Goal: Task Accomplishment & Management: Complete application form

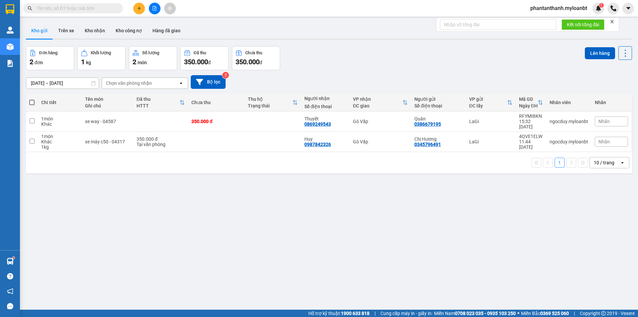
click at [66, 8] on input "text" at bounding box center [76, 8] width 78 height 7
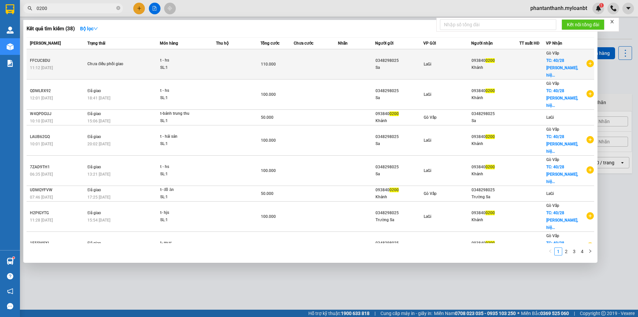
type input "0200"
click at [228, 58] on td at bounding box center [238, 64] width 45 height 30
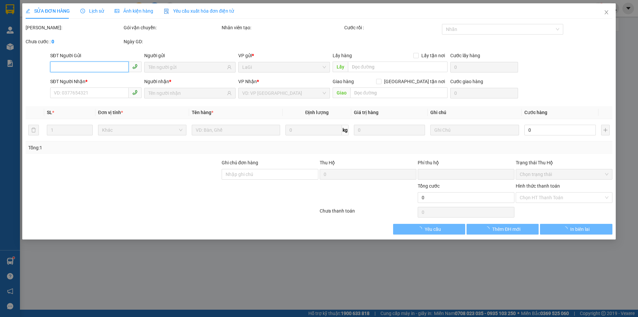
type input "0348298025"
type input "0938400200"
checkbox input "true"
type input "[STREET_ADDRESS][PERSON_NAME]"
type input "0"
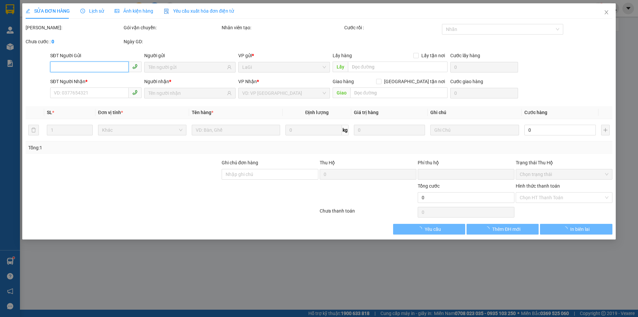
type input "110.000"
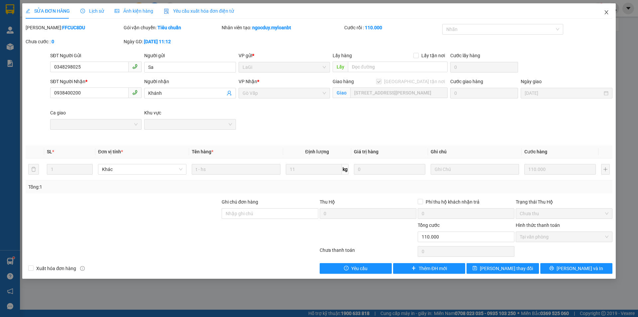
click at [608, 13] on icon "close" at bounding box center [606, 12] width 5 height 5
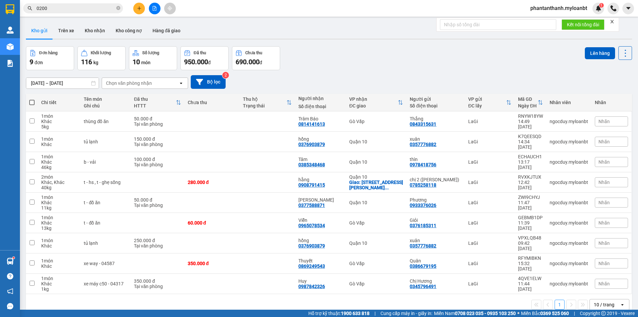
click at [70, 7] on input "0200" at bounding box center [76, 8] width 78 height 7
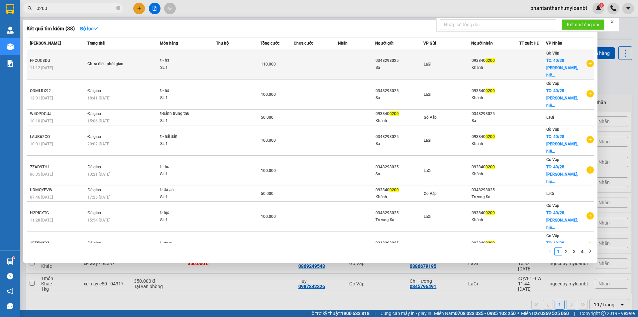
click at [424, 62] on span "LaGi" at bounding box center [428, 64] width 8 height 5
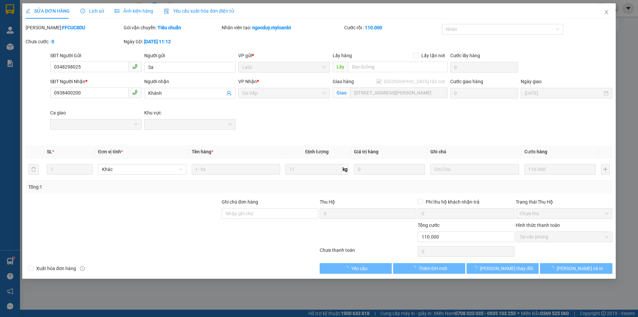
type input "0348298025"
type input "0938400200"
checkbox input "true"
type input "[STREET_ADDRESS][PERSON_NAME]"
type input "0"
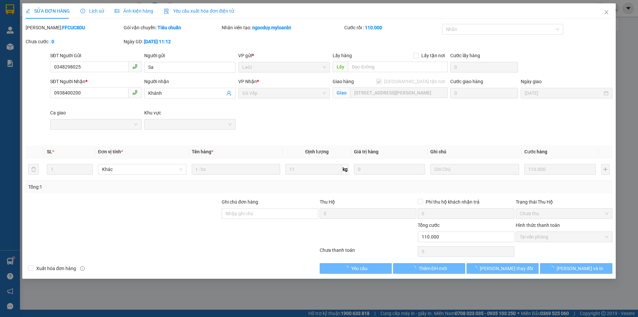
type input "110.000"
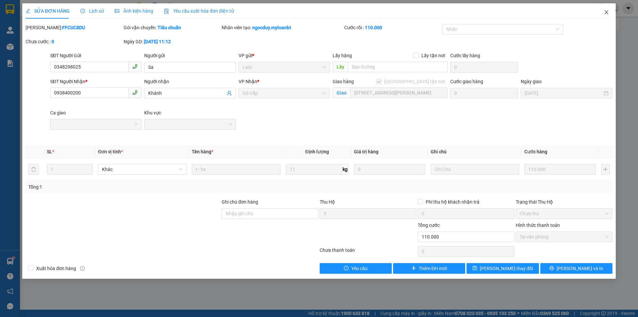
click at [606, 11] on icon "close" at bounding box center [606, 12] width 5 height 5
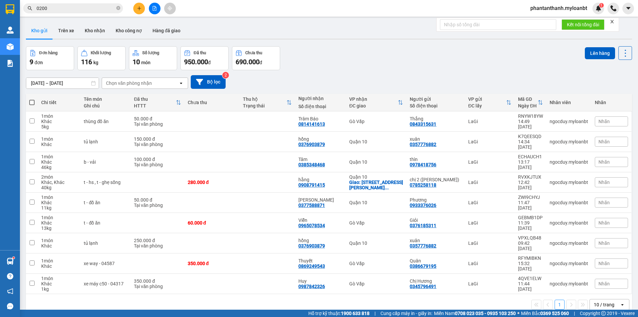
click at [91, 9] on input "0200" at bounding box center [76, 8] width 78 height 7
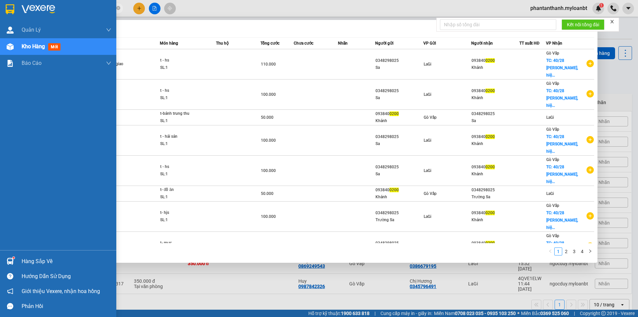
click at [0, 10] on section "Kết quả tìm kiếm ( 38 ) Bộ lọc Mã ĐH Trạng thái Món hàng Thu hộ Tổng cước Chưa …" at bounding box center [319, 158] width 638 height 317
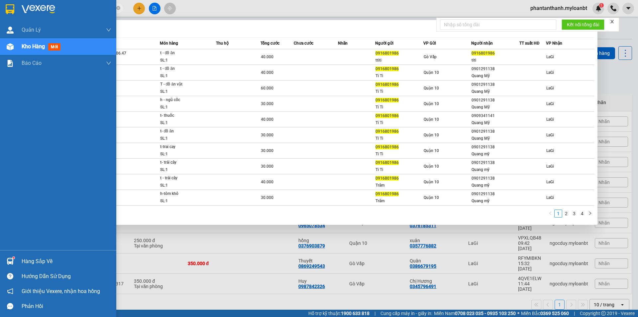
drag, startPoint x: 77, startPoint y: 11, endPoint x: 2, endPoint y: 6, distance: 75.9
click at [2, 6] on section "Kết quả tìm kiếm ( 32 ) Bộ lọc Mã ĐH Trạng thái Món hàng Thu hộ Tổng cước Chưa …" at bounding box center [319, 158] width 638 height 317
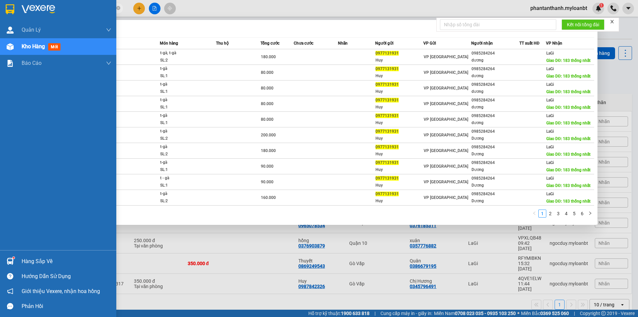
drag, startPoint x: 64, startPoint y: 5, endPoint x: 0, endPoint y: 8, distance: 64.2
click at [0, 8] on section "Kết quả tìm kiếm ( 51 ) Bộ lọc Mã ĐH Trạng thái Món hàng Thu hộ Tổng cước Chưa …" at bounding box center [319, 158] width 638 height 317
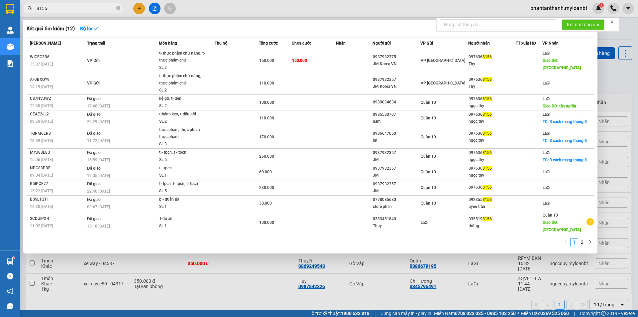
drag, startPoint x: 64, startPoint y: 5, endPoint x: 19, endPoint y: 10, distance: 44.8
click at [20, 9] on section "Kết quả tìm kiếm ( 12 ) Bộ lọc Mã ĐH Trạng thái Món hàng Thu hộ Tổng cước Chưa …" at bounding box center [319, 158] width 638 height 317
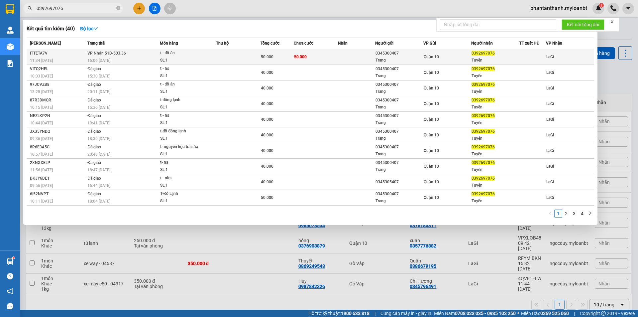
type input "0392697076"
click at [320, 60] on td "50.000" at bounding box center [316, 57] width 45 height 16
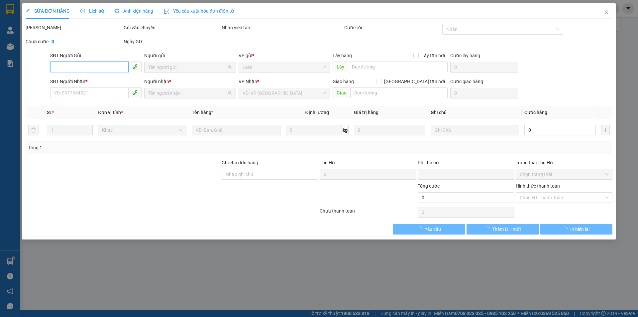
type input "0345300407"
type input "Trang"
type input "0392697076"
type input "Tuyền"
type input "0"
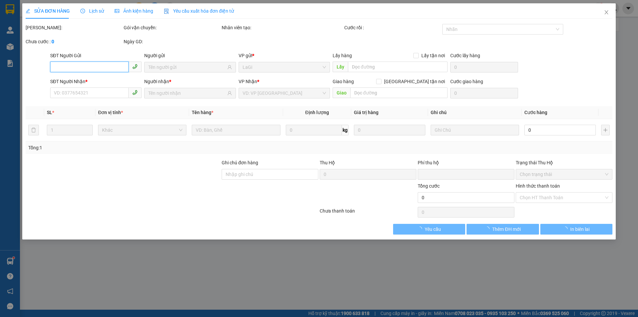
type input "50.000"
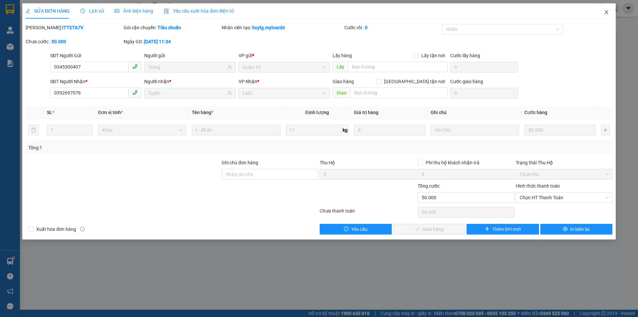
click at [608, 12] on icon "close" at bounding box center [606, 12] width 5 height 5
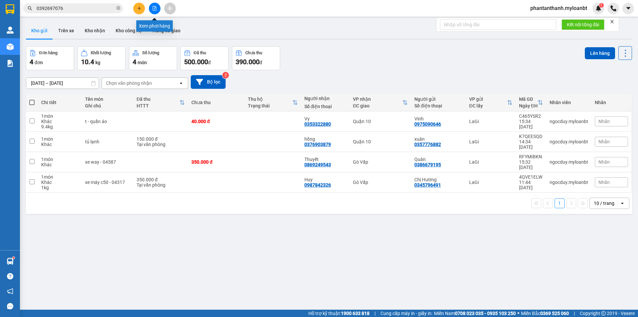
click at [157, 11] on button at bounding box center [155, 9] width 12 height 12
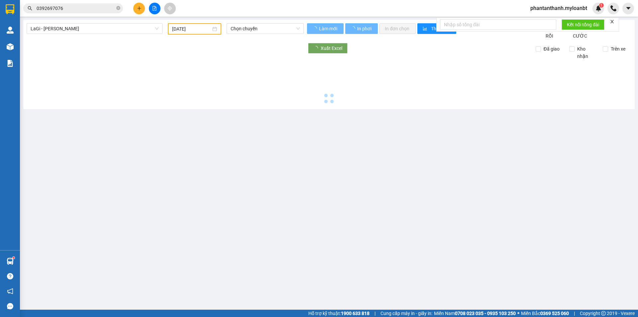
type input "[DATE]"
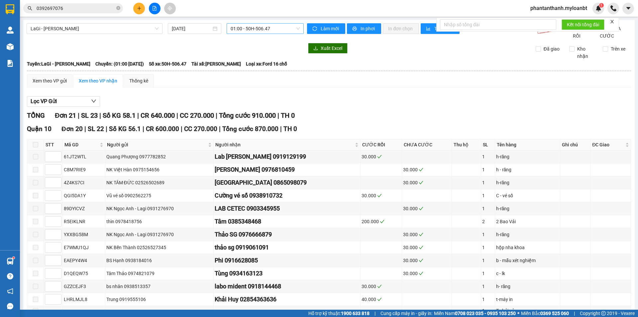
click at [280, 30] on span "01:00 - 50H-506.47" at bounding box center [265, 29] width 69 height 10
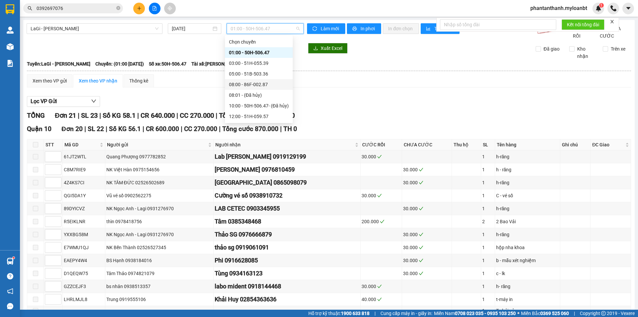
scroll to position [32, 0]
click at [262, 103] on div "16:00 - 86F-001.38" at bounding box center [259, 105] width 60 height 7
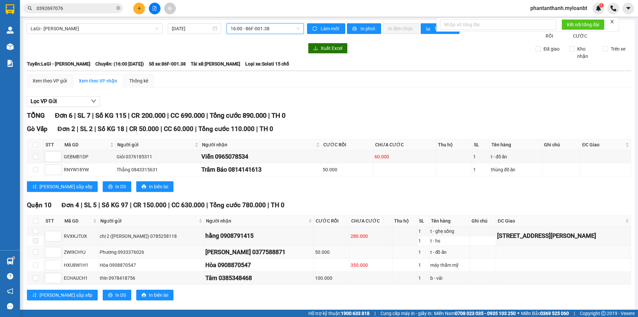
scroll to position [17, 0]
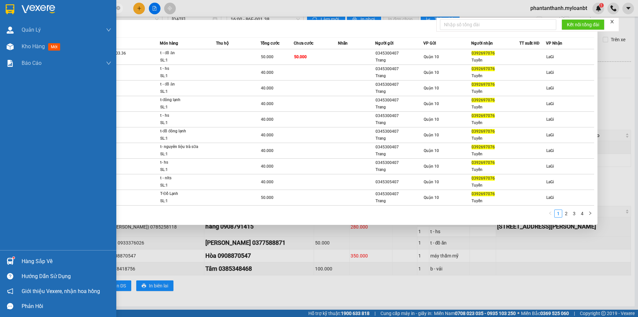
drag, startPoint x: 75, startPoint y: 9, endPoint x: 0, endPoint y: 9, distance: 75.1
click at [0, 9] on section "Kết quả tìm kiếm ( 40 ) Bộ lọc Mã ĐH Trạng thái Món hàng Thu hộ Tổng cước Chưa …" at bounding box center [319, 158] width 638 height 317
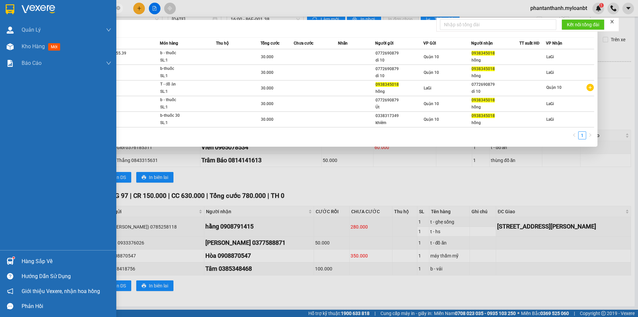
drag, startPoint x: 69, startPoint y: 11, endPoint x: 0, endPoint y: 4, distance: 69.4
click at [0, 9] on section "Kết quả tìm kiếm ( 5 ) Bộ lọc Mã ĐH Trạng thái Món hàng Thu hộ Tổng cước Chưa c…" at bounding box center [319, 158] width 638 height 317
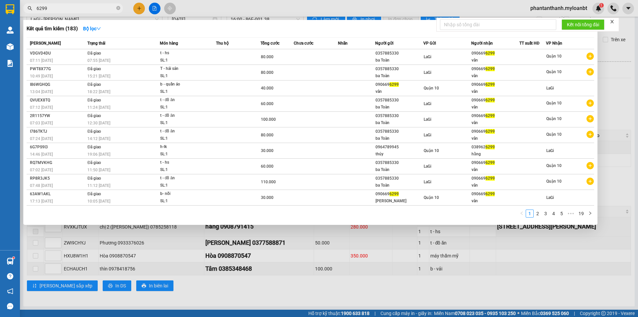
drag, startPoint x: 70, startPoint y: 8, endPoint x: 13, endPoint y: 1, distance: 58.2
click at [13, 1] on section "Kết quả tìm kiếm ( 183 ) Bộ lọc Mã ĐH Trạng thái Món hàng Thu hộ Tổng cước Chưa…" at bounding box center [319, 158] width 638 height 317
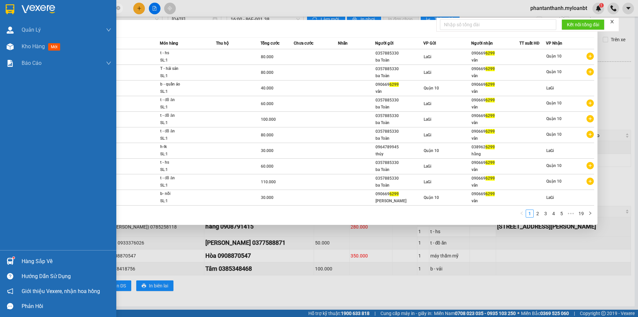
paste input "038962"
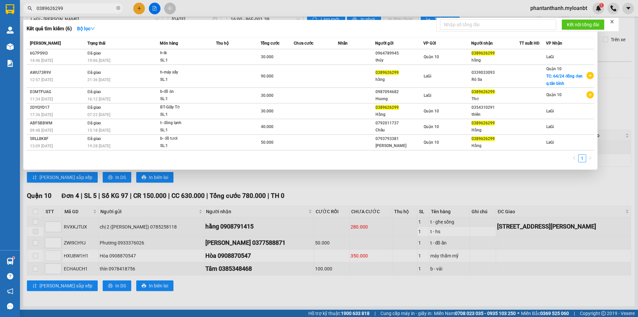
click at [100, 7] on input "0389626299" at bounding box center [76, 8] width 78 height 7
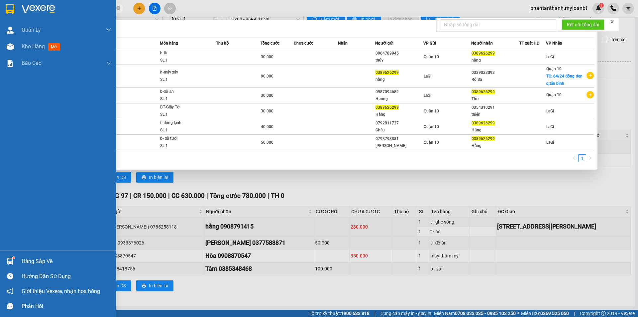
drag, startPoint x: 100, startPoint y: 7, endPoint x: 0, endPoint y: 14, distance: 99.9
click at [0, 14] on section "Kết quả tìm kiếm ( 6 ) Bộ lọc Mã ĐH Trạng thái Món hàng Thu hộ Tổng cước Chưa c…" at bounding box center [319, 158] width 638 height 317
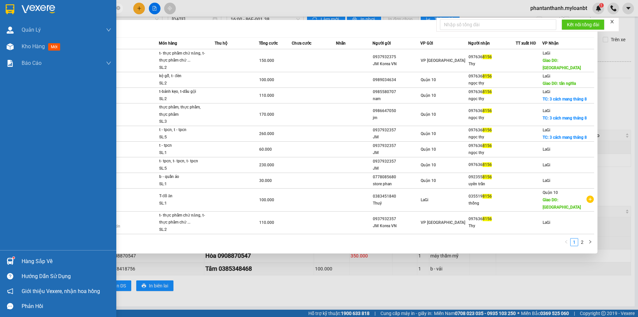
drag, startPoint x: 56, startPoint y: 9, endPoint x: 13, endPoint y: 9, distance: 43.2
click at [13, 9] on section "Kết quả tìm kiếm ( 12 ) Bộ lọc Mã ĐH Trạng thái Món hàng Thu hộ Tổng cước Chưa …" at bounding box center [319, 158] width 638 height 317
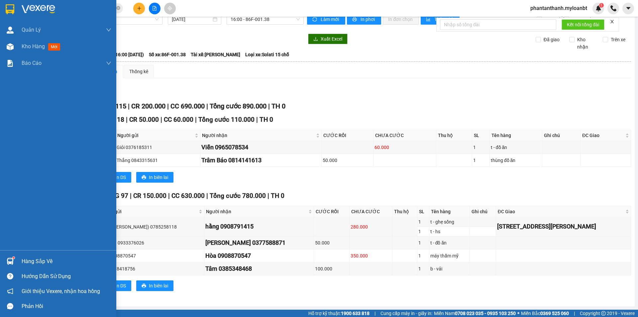
paste input "389626299"
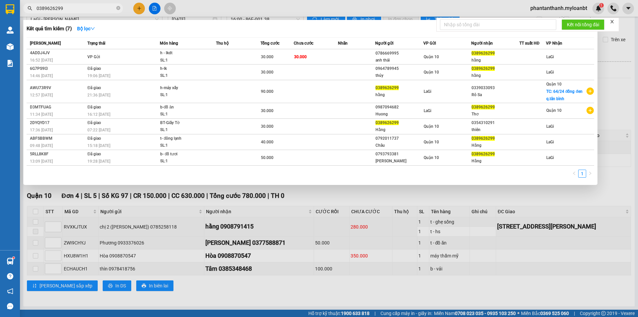
drag, startPoint x: 75, startPoint y: 7, endPoint x: 22, endPoint y: 8, distance: 53.8
click at [22, 8] on div "0389626299" at bounding box center [65, 8] width 130 height 10
click at [88, 11] on input "0389626299" at bounding box center [76, 8] width 78 height 7
drag, startPoint x: 92, startPoint y: 10, endPoint x: 14, endPoint y: 10, distance: 77.8
click at [14, 10] on section "Kết quả tìm kiếm ( 7 ) Bộ lọc Mã ĐH Trạng thái Món hàng Thu hộ Tổng cước Chưa c…" at bounding box center [319, 158] width 638 height 317
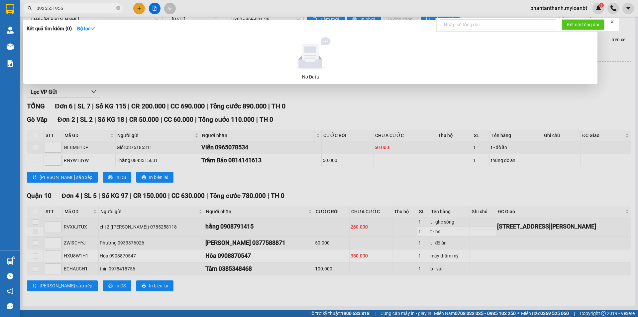
click at [249, 11] on div at bounding box center [319, 158] width 638 height 317
click at [66, 8] on input "0935551956" at bounding box center [76, 8] width 78 height 7
drag, startPoint x: 66, startPoint y: 8, endPoint x: 0, endPoint y: -7, distance: 67.5
click at [0, 0] on html "Kết quả tìm kiếm ( 0 ) Bộ lọc No Data 0935551956 phantanthanh.myloanbt 1 Quản […" at bounding box center [319, 158] width 638 height 317
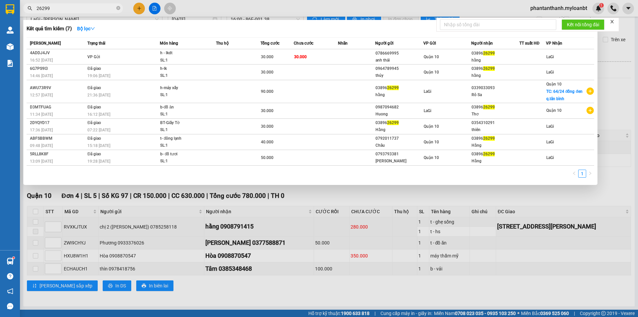
drag, startPoint x: 67, startPoint y: 12, endPoint x: 0, endPoint y: 10, distance: 67.1
click at [0, 10] on section "Kết quả tìm kiếm ( 7 ) Bộ lọc Mã ĐH Trạng thái Món hàng Thu hộ Tổng cước Chưa c…" at bounding box center [319, 158] width 638 height 317
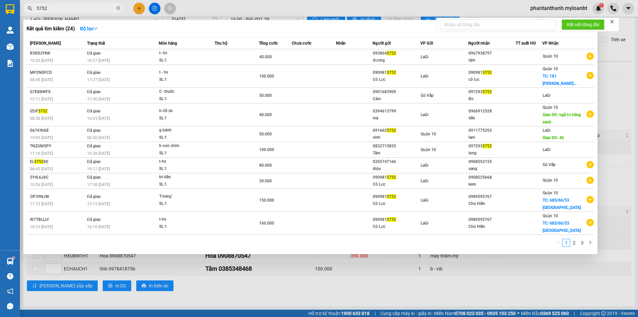
drag, startPoint x: 59, startPoint y: 10, endPoint x: 25, endPoint y: 13, distance: 34.4
click at [25, 13] on div "Kết quả tìm kiếm ( 24 ) Bộ lọc Mã ĐH Trạng thái Món hàng Thu hộ Tổng cước Chưa …" at bounding box center [65, 9] width 130 height 12
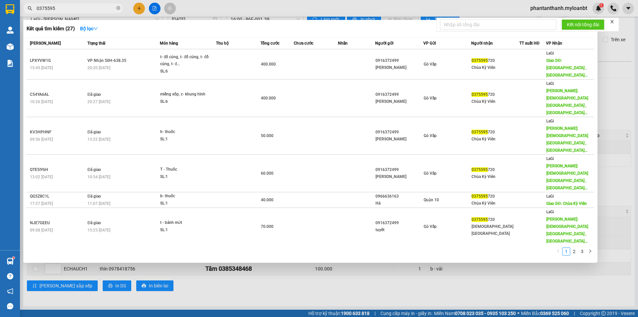
drag, startPoint x: 59, startPoint y: 2, endPoint x: 63, endPoint y: 11, distance: 9.8
click at [57, 4] on div "Kết quả tìm kiếm ( 27 ) Bộ lọc Mã ĐH Trạng thái Món hàng Thu hộ Tổng cước Chưa …" at bounding box center [65, 9] width 130 height 12
drag, startPoint x: 63, startPoint y: 11, endPoint x: 10, endPoint y: 6, distance: 53.1
click at [14, 7] on section "Kết quả tìm kiếm ( 27 ) Bộ lọc Mã ĐH Trạng thái Món hàng Thu hộ Tổng cước Chưa …" at bounding box center [319, 158] width 638 height 317
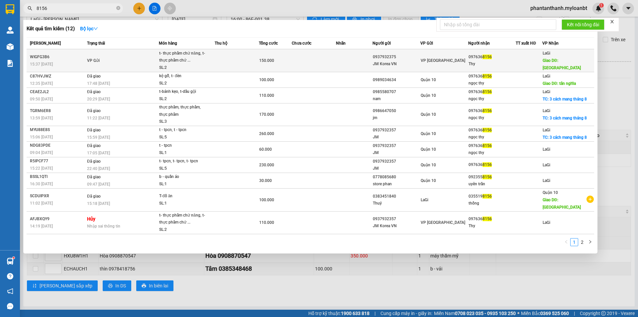
type input "8156"
click at [204, 63] on div "t- thực phẩm chứ năng, t- thực phẩm chứ ..." at bounding box center [184, 57] width 50 height 14
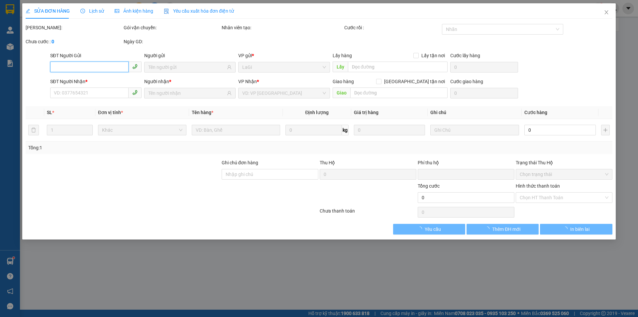
type input "0937932375"
type input "JM Korea VN"
type input "0976368156"
type input "Thy"
type input "[PERSON_NAME]"
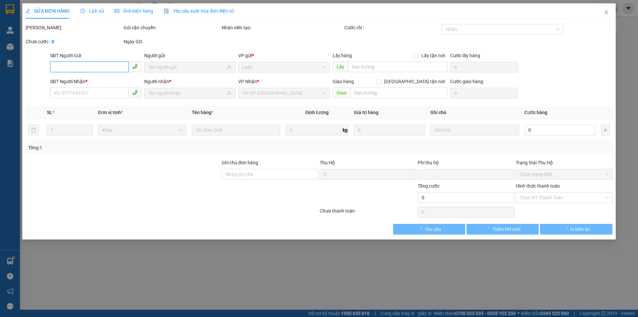
type input "0"
type input "150.000"
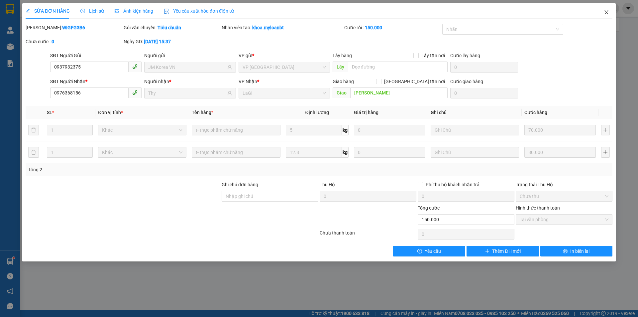
click at [607, 12] on icon "close" at bounding box center [606, 12] width 5 height 5
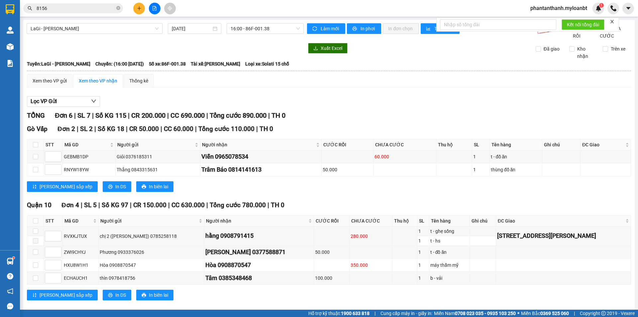
click at [83, 7] on input "8156" at bounding box center [76, 8] width 78 height 7
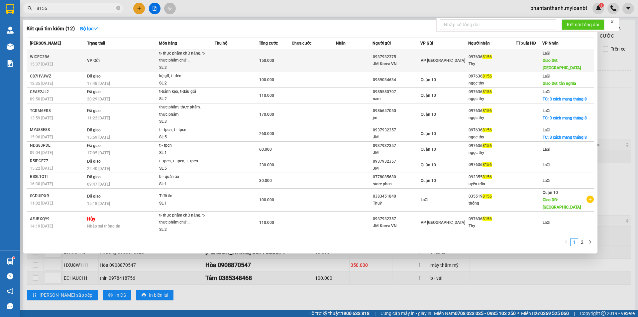
click at [290, 62] on div "150.000" at bounding box center [275, 60] width 32 height 7
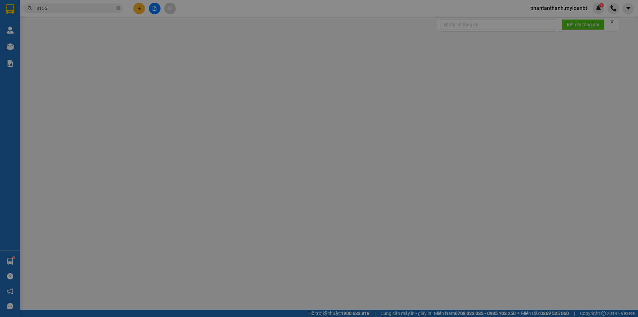
type input "0937932375"
type input "JM Korea VN"
type input "0976368156"
type input "Thy"
type input "[PERSON_NAME]"
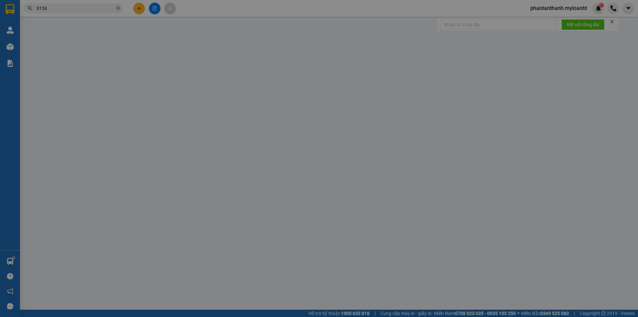
type input "0"
type input "150.000"
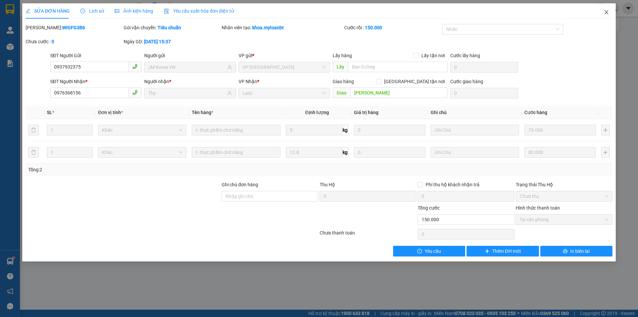
click at [608, 11] on icon "close" at bounding box center [606, 12] width 4 height 4
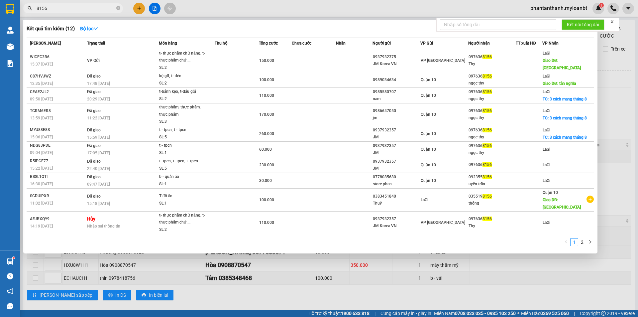
click at [61, 11] on input "8156" at bounding box center [76, 8] width 78 height 7
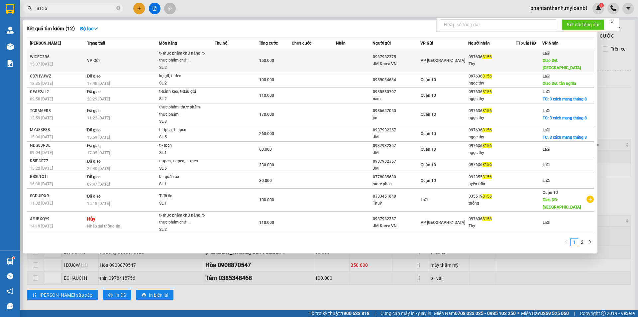
click at [314, 61] on td at bounding box center [314, 60] width 44 height 23
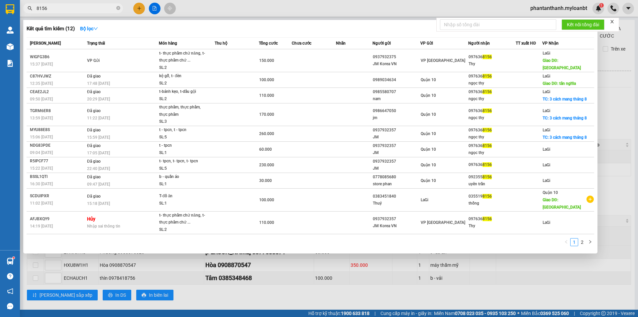
click at [55, 10] on input "8156" at bounding box center [76, 8] width 78 height 7
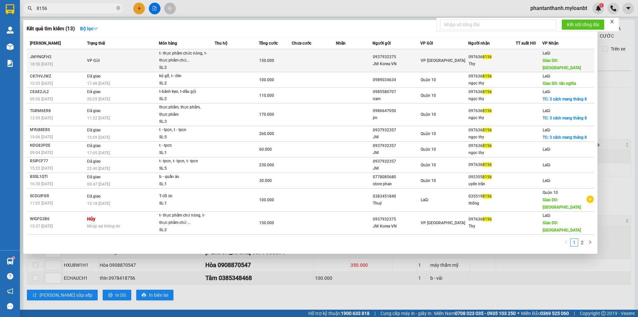
click at [274, 66] on td "150.000" at bounding box center [275, 60] width 33 height 23
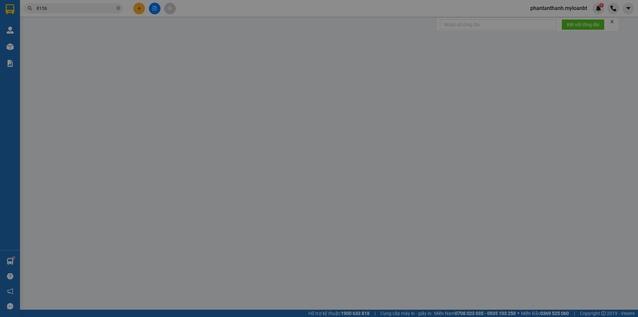
type input "0937932375"
type input "JM Korea VN"
type input "0976368156"
type input "Thy"
type input "[PERSON_NAME]"
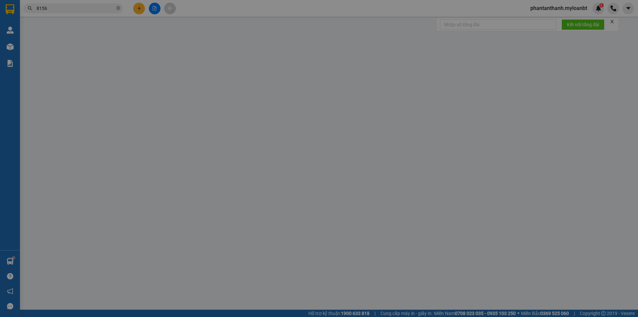
type input "40.000"
type input "0"
type input "150.000"
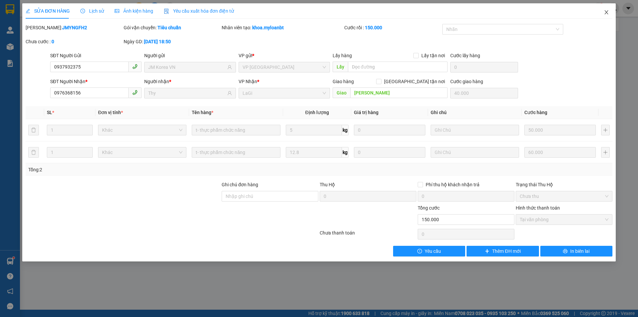
click at [606, 13] on icon "close" at bounding box center [606, 12] width 4 height 4
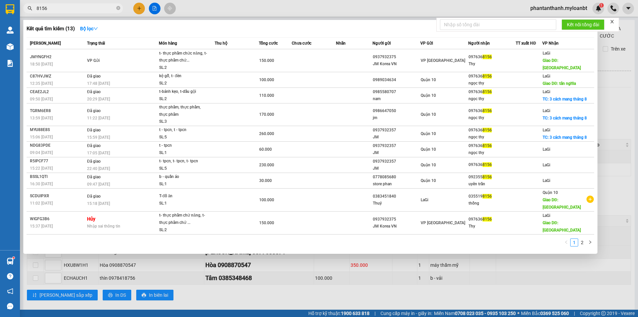
click at [58, 6] on input "8156" at bounding box center [76, 8] width 78 height 7
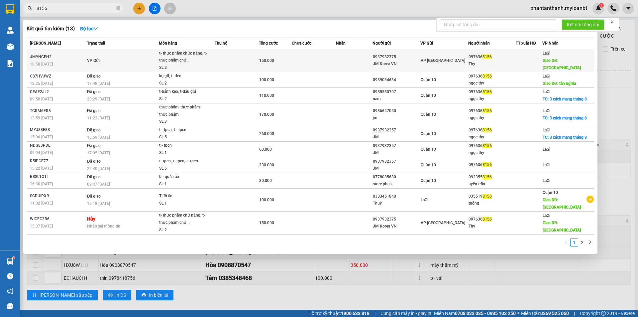
click at [232, 55] on td at bounding box center [237, 60] width 44 height 23
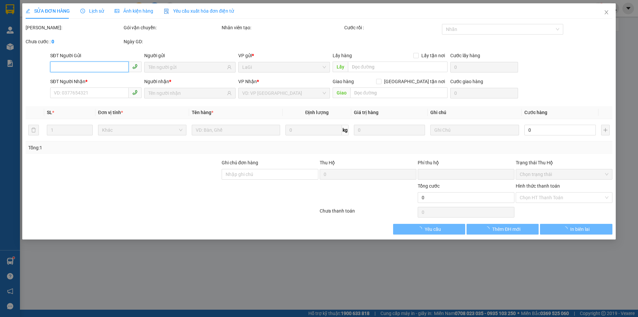
type input "0937932375"
type input "JM Korea VN"
type input "0976368156"
type input "Thy"
type input "[PERSON_NAME]"
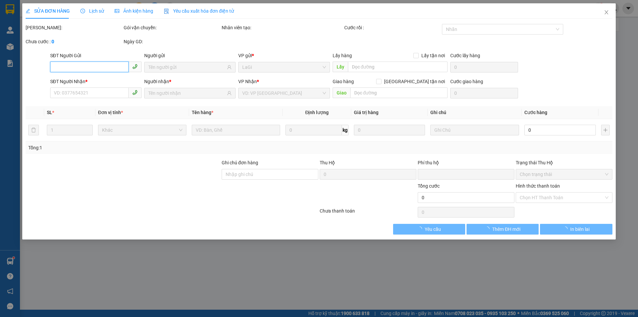
type input "40.000"
type input "0"
type input "150.000"
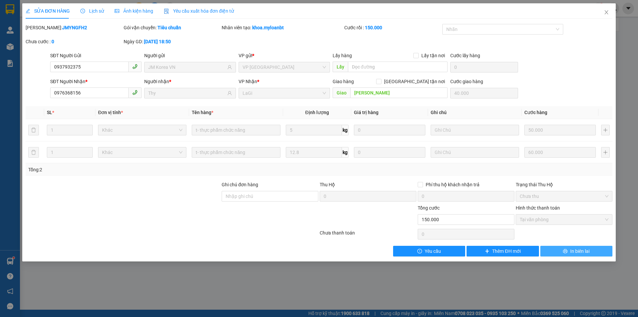
click at [574, 250] on span "In biên lai" at bounding box center [579, 250] width 19 height 7
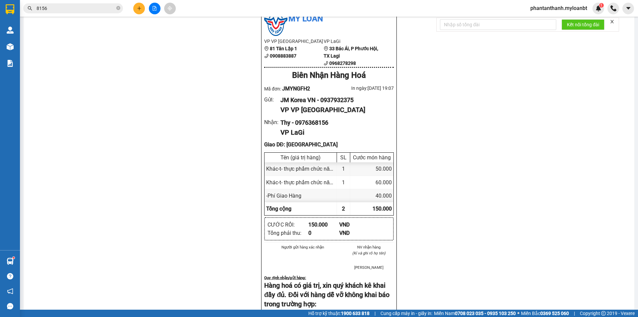
scroll to position [33, 0]
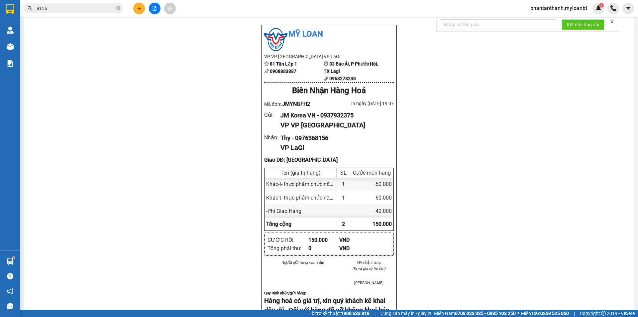
click at [73, 11] on input "8156" at bounding box center [76, 8] width 78 height 7
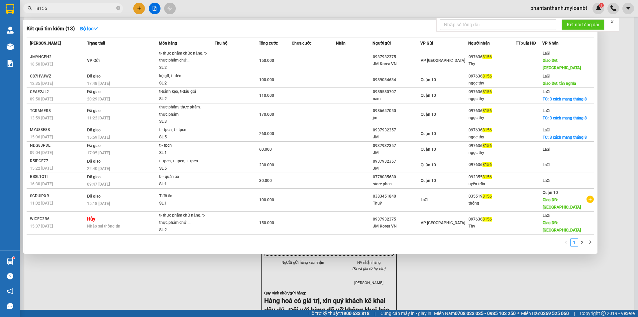
drag, startPoint x: 75, startPoint y: 11, endPoint x: 6, endPoint y: 11, distance: 68.5
click at [6, 11] on section "Kết quả tìm kiếm ( 13 ) Bộ lọc Mã ĐH Trạng thái Món hàng Thu hộ Tổng cước Chưa …" at bounding box center [319, 158] width 638 height 317
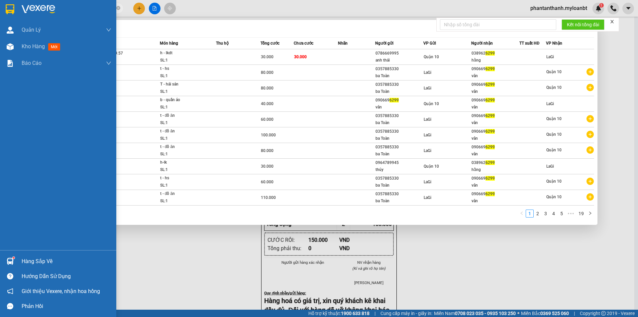
drag, startPoint x: 92, startPoint y: 8, endPoint x: 0, endPoint y: 8, distance: 92.1
click at [0, 8] on section "Kết quả tìm kiếm ( 184 ) Bộ lọc Mã ĐH Trạng thái Món hàng Thu hộ Tổng cước Chưa…" at bounding box center [319, 158] width 638 height 317
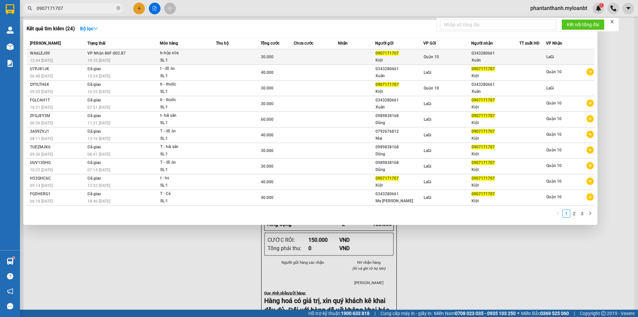
type input "0907171707"
click at [224, 56] on td at bounding box center [238, 57] width 45 height 16
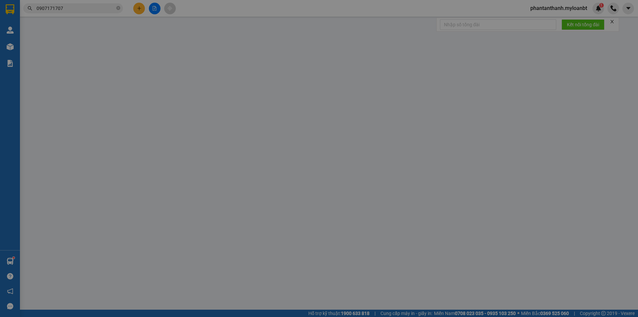
click at [224, 56] on div "Người gửi" at bounding box center [189, 55] width 91 height 7
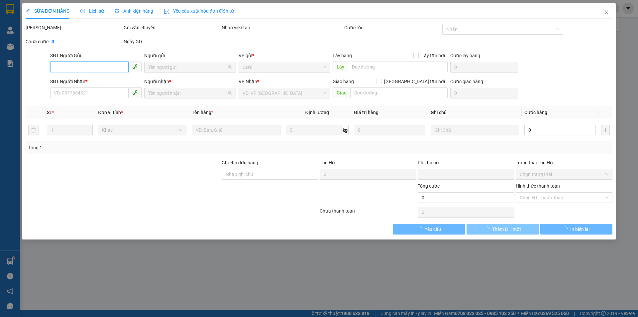
type input "0907171707"
type input "Kiệt"
type input "0343280661"
type input "Xuân"
type input "0"
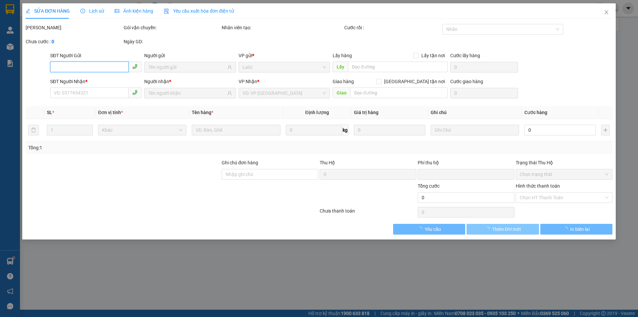
type input "30.000"
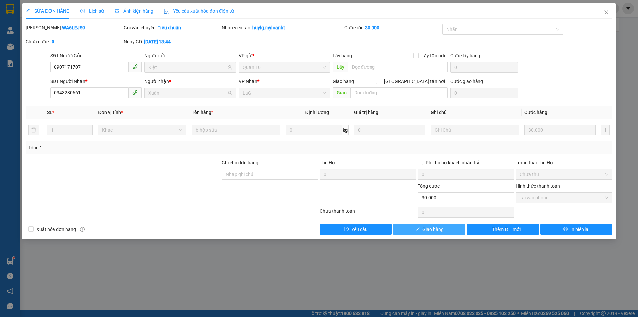
click at [437, 231] on span "Giao hàng" at bounding box center [432, 228] width 21 height 7
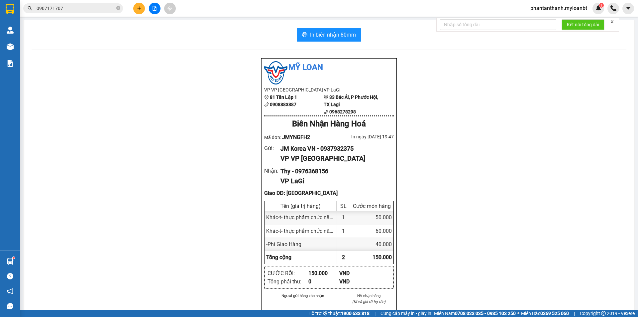
click at [72, 7] on input "0907171707" at bounding box center [76, 8] width 78 height 7
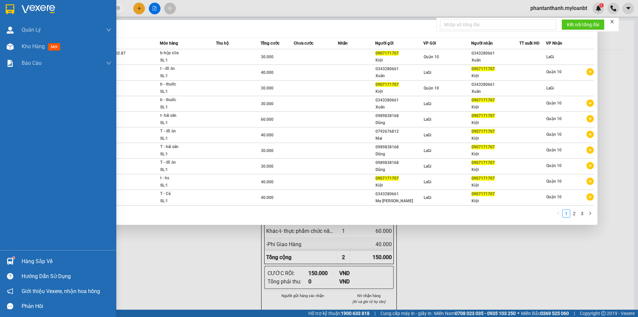
drag, startPoint x: 72, startPoint y: 7, endPoint x: 0, endPoint y: 5, distance: 72.1
click at [0, 5] on section "Kết quả tìm kiếm ( 24 ) Bộ lọc Mã ĐH Trạng thái Món hàng Thu hộ Tổng cước Chưa …" at bounding box center [319, 158] width 638 height 317
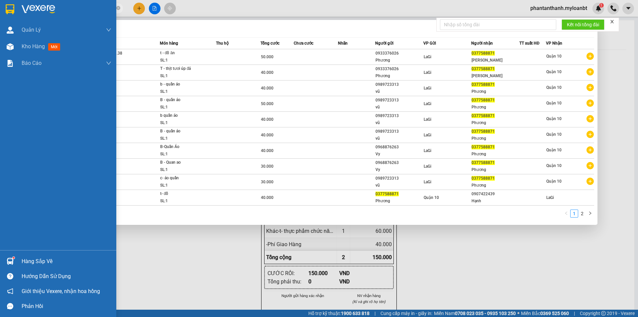
drag, startPoint x: 90, startPoint y: 8, endPoint x: 9, endPoint y: 3, distance: 81.2
click at [9, 3] on section "Kết quả tìm kiếm ( 19 ) Bộ lọc Mã ĐH Trạng thái Món hàng Thu hộ Tổng cước Chưa …" at bounding box center [319, 158] width 638 height 317
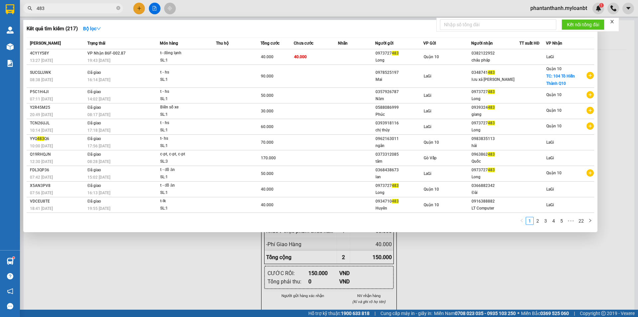
click at [76, 10] on input "483" at bounding box center [76, 8] width 78 height 7
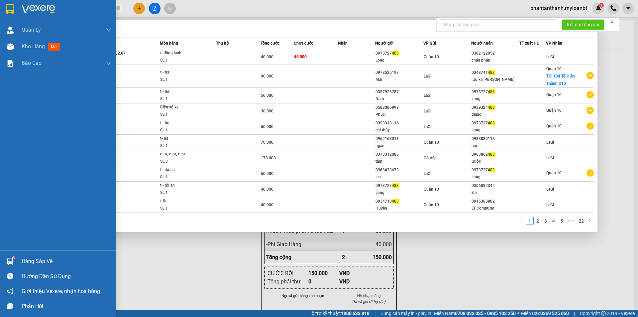
drag, startPoint x: 76, startPoint y: 10, endPoint x: 7, endPoint y: 10, distance: 68.8
click at [7, 10] on section "Kết quả tìm kiếm ( 217 ) Bộ lọc Mã ĐH Trạng thái Món hàng Thu hộ Tổng cước Chưa…" at bounding box center [319, 158] width 638 height 317
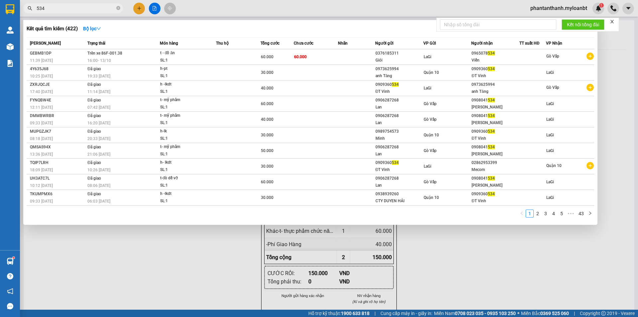
drag, startPoint x: 66, startPoint y: 10, endPoint x: 87, endPoint y: 6, distance: 21.6
click at [14, 9] on section "Kết quả tìm kiếm ( 422 ) Bộ lọc Mã ĐH Trạng thái Món hàng Thu hộ Tổng cước Chưa…" at bounding box center [319, 158] width 638 height 317
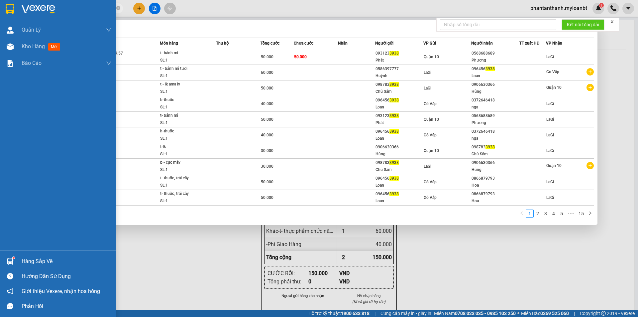
drag, startPoint x: 76, startPoint y: 11, endPoint x: 0, endPoint y: 14, distance: 76.1
click at [0, 14] on section "Kết quả tìm kiếm ( 147 ) Bộ lọc Mã ĐH Trạng thái Món hàng Thu hộ Tổng cước Chưa…" at bounding box center [319, 158] width 638 height 317
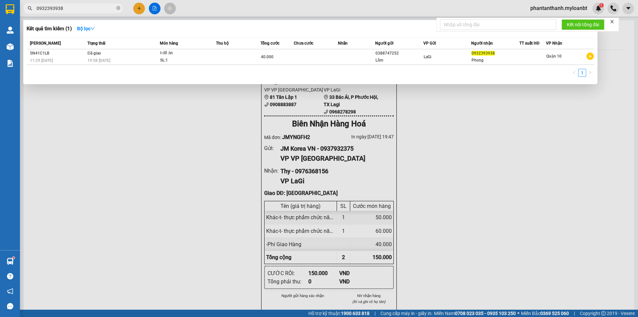
drag, startPoint x: 81, startPoint y: 12, endPoint x: 31, endPoint y: 7, distance: 50.5
click at [31, 7] on div "0932393938" at bounding box center [65, 8] width 130 height 10
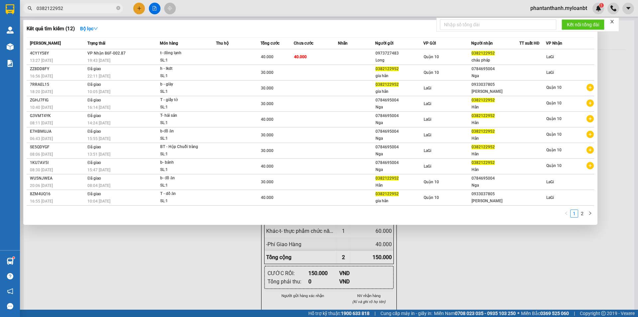
drag, startPoint x: 65, startPoint y: 8, endPoint x: 25, endPoint y: 9, distance: 40.9
click at [25, 9] on span "0382122952" at bounding box center [73, 8] width 100 height 10
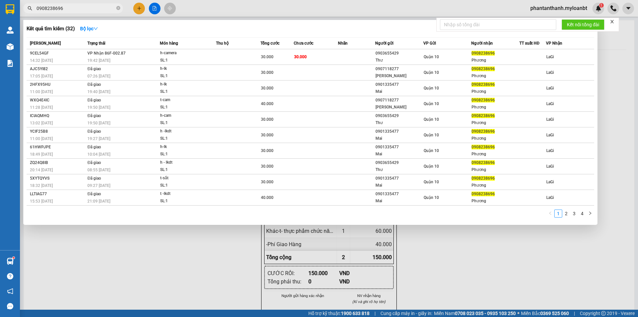
click at [81, 11] on input "0908238696" at bounding box center [76, 8] width 78 height 7
drag, startPoint x: 81, startPoint y: 11, endPoint x: 55, endPoint y: 7, distance: 26.8
click at [55, 7] on input "0908238696" at bounding box center [76, 8] width 78 height 7
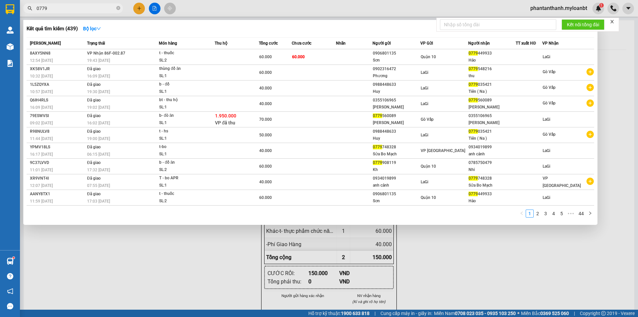
drag, startPoint x: 89, startPoint y: 8, endPoint x: 32, endPoint y: 10, distance: 57.2
click at [32, 10] on div "0779" at bounding box center [65, 8] width 130 height 10
paste input "814141613"
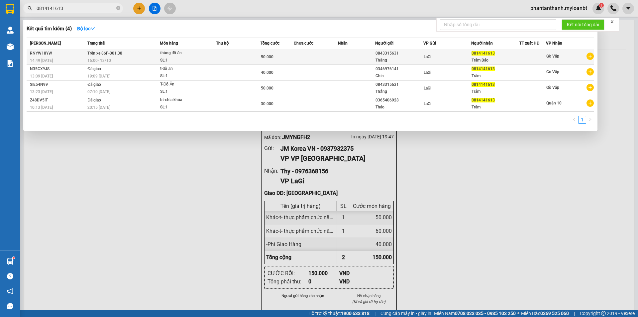
type input "0814141613"
click at [273, 59] on div "50.000" at bounding box center [277, 56] width 33 height 7
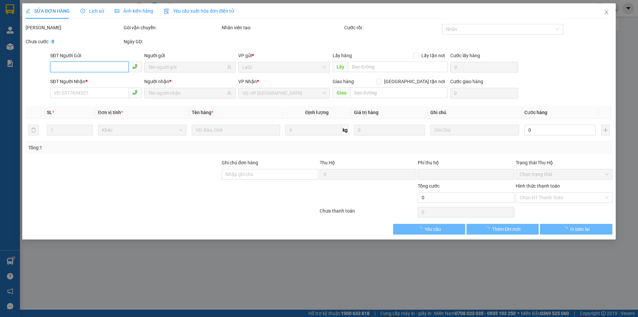
type input "0843315631"
type input "0814141613"
type input "0"
type input "50.000"
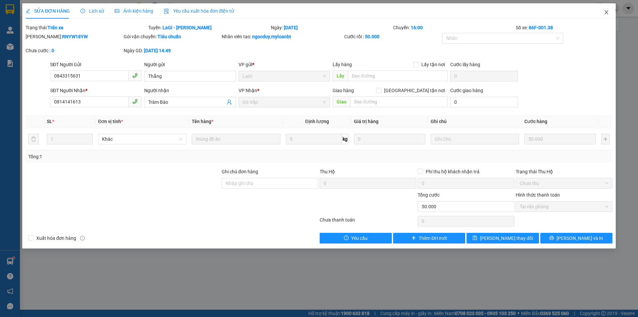
click at [607, 12] on icon "close" at bounding box center [606, 12] width 4 height 4
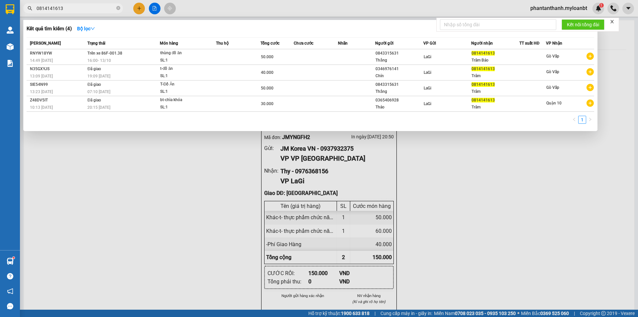
click at [70, 9] on input "0814141613" at bounding box center [76, 8] width 78 height 7
